Goal: Task Accomplishment & Management: Manage account settings

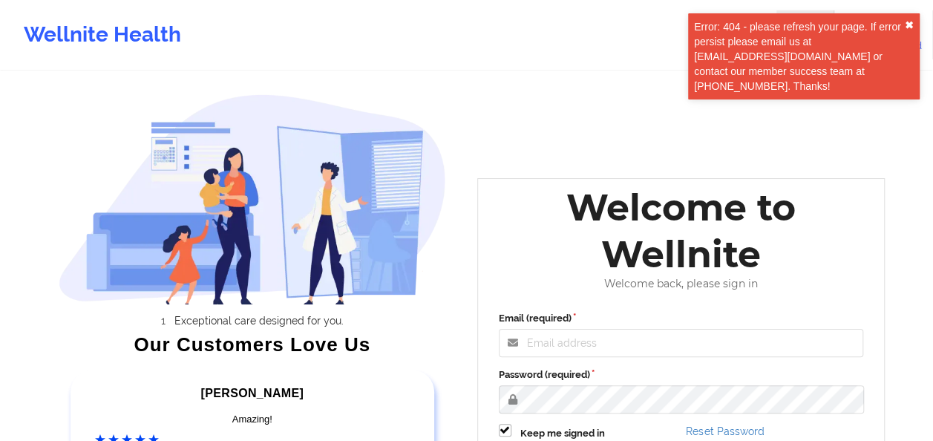
click at [907, 21] on button "✖︎" at bounding box center [909, 25] width 9 height 12
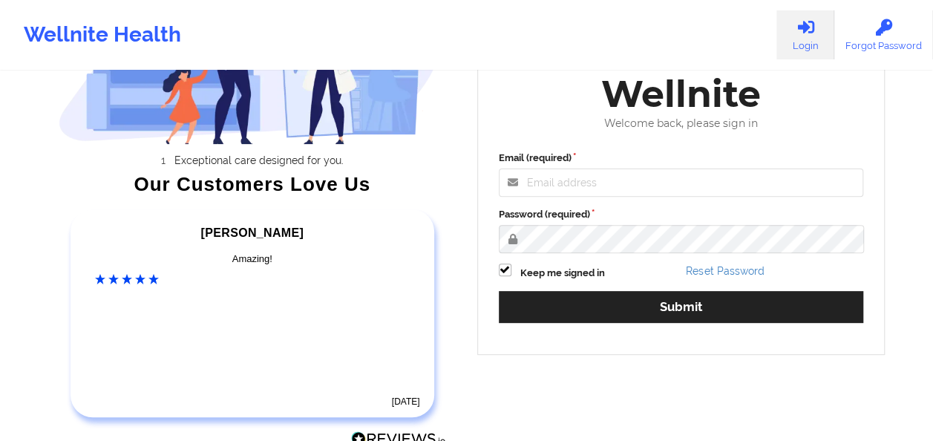
scroll to position [161, 0]
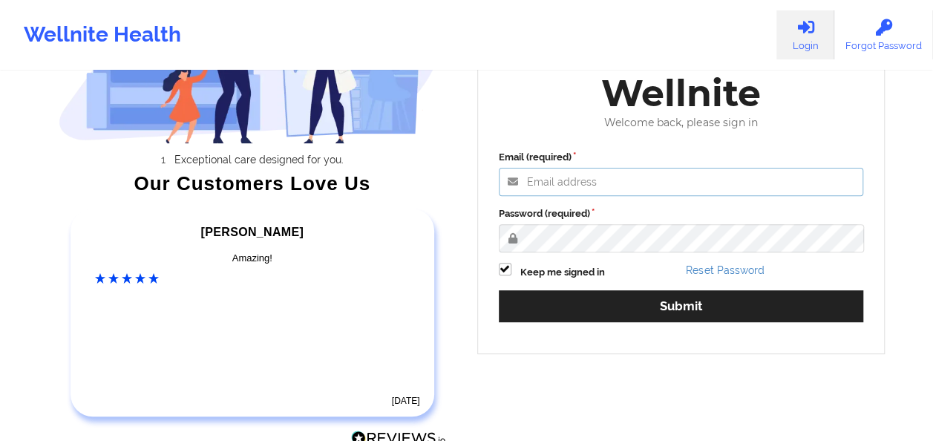
click at [662, 184] on input "Email (required)" at bounding box center [681, 182] width 365 height 28
type input "[PERSON_NAME][EMAIL_ADDRESS][PERSON_NAME][DOMAIN_NAME]"
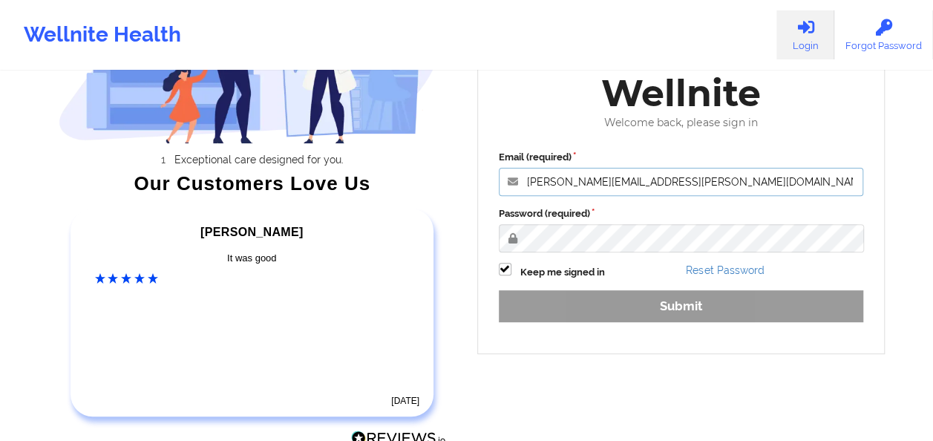
drag, startPoint x: 674, startPoint y: 177, endPoint x: 503, endPoint y: 183, distance: 171.6
click at [503, 183] on input "[PERSON_NAME][EMAIL_ADDRESS][PERSON_NAME][DOMAIN_NAME]" at bounding box center [681, 182] width 365 height 28
click at [553, 181] on input "Email (required)" at bounding box center [681, 182] width 365 height 28
type input "[EMAIL_ADDRESS][DOMAIN_NAME]"
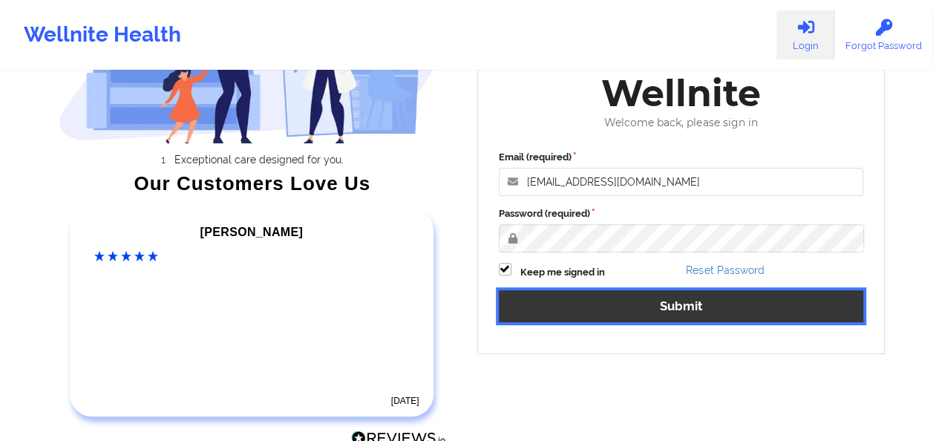
click at [634, 301] on button "Submit" at bounding box center [681, 306] width 365 height 32
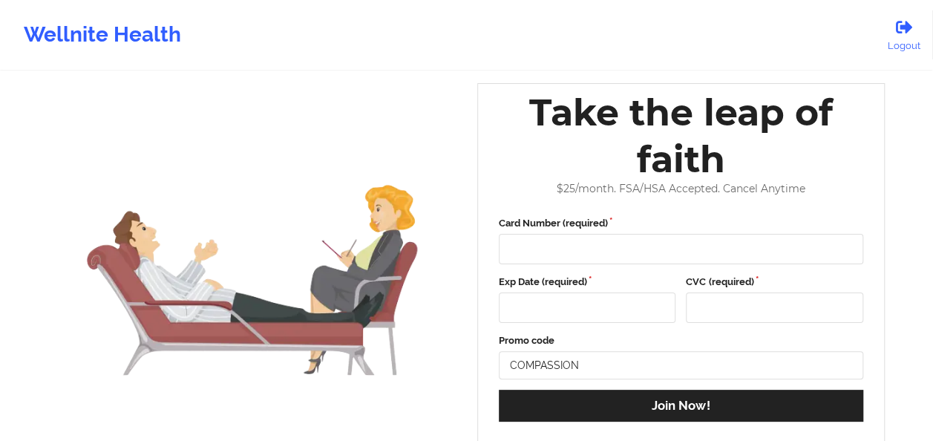
scroll to position [82, 0]
